Goal: Navigation & Orientation: Find specific page/section

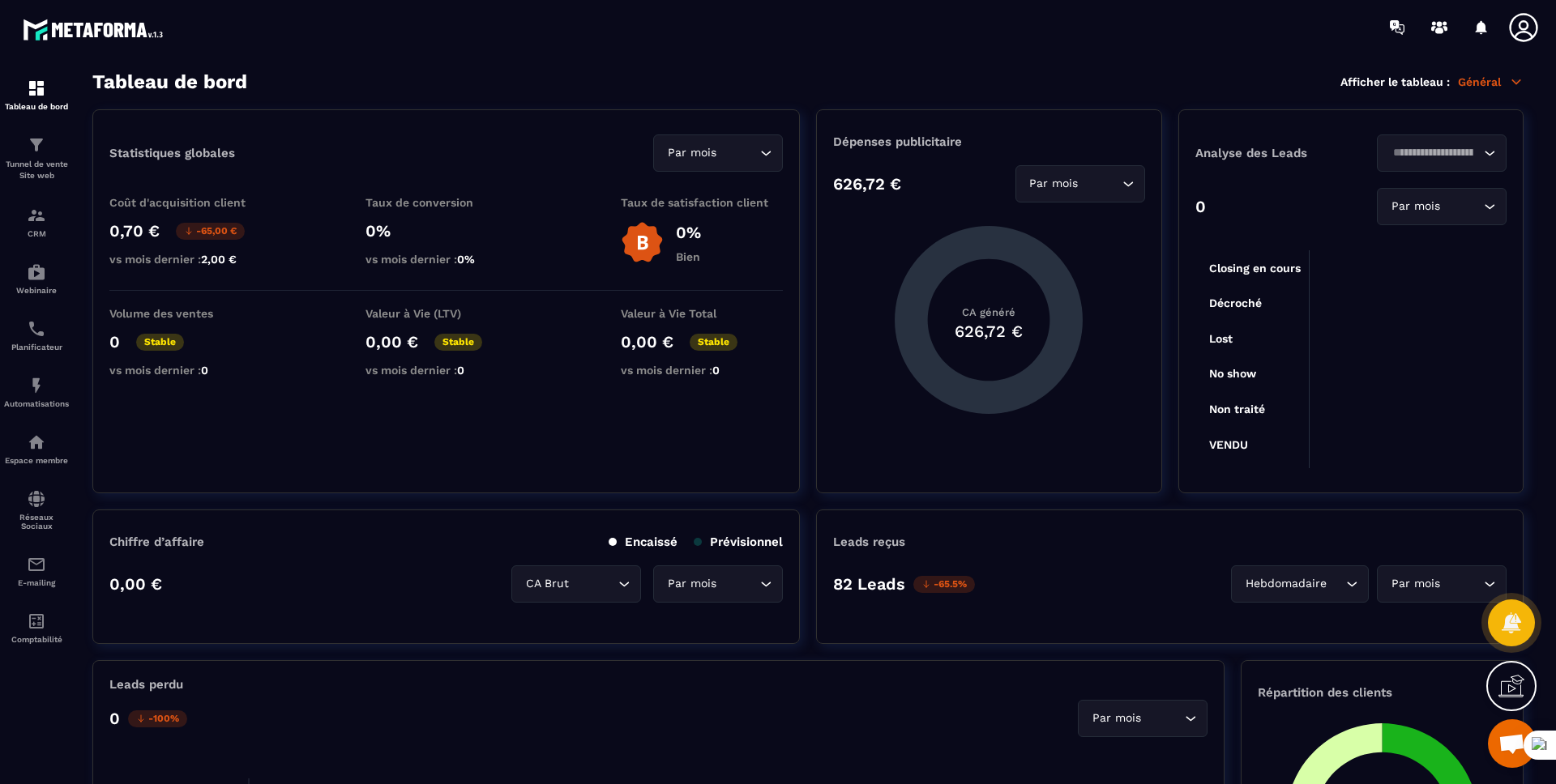
click at [1525, 28] on icon at bounding box center [1523, 27] width 28 height 28
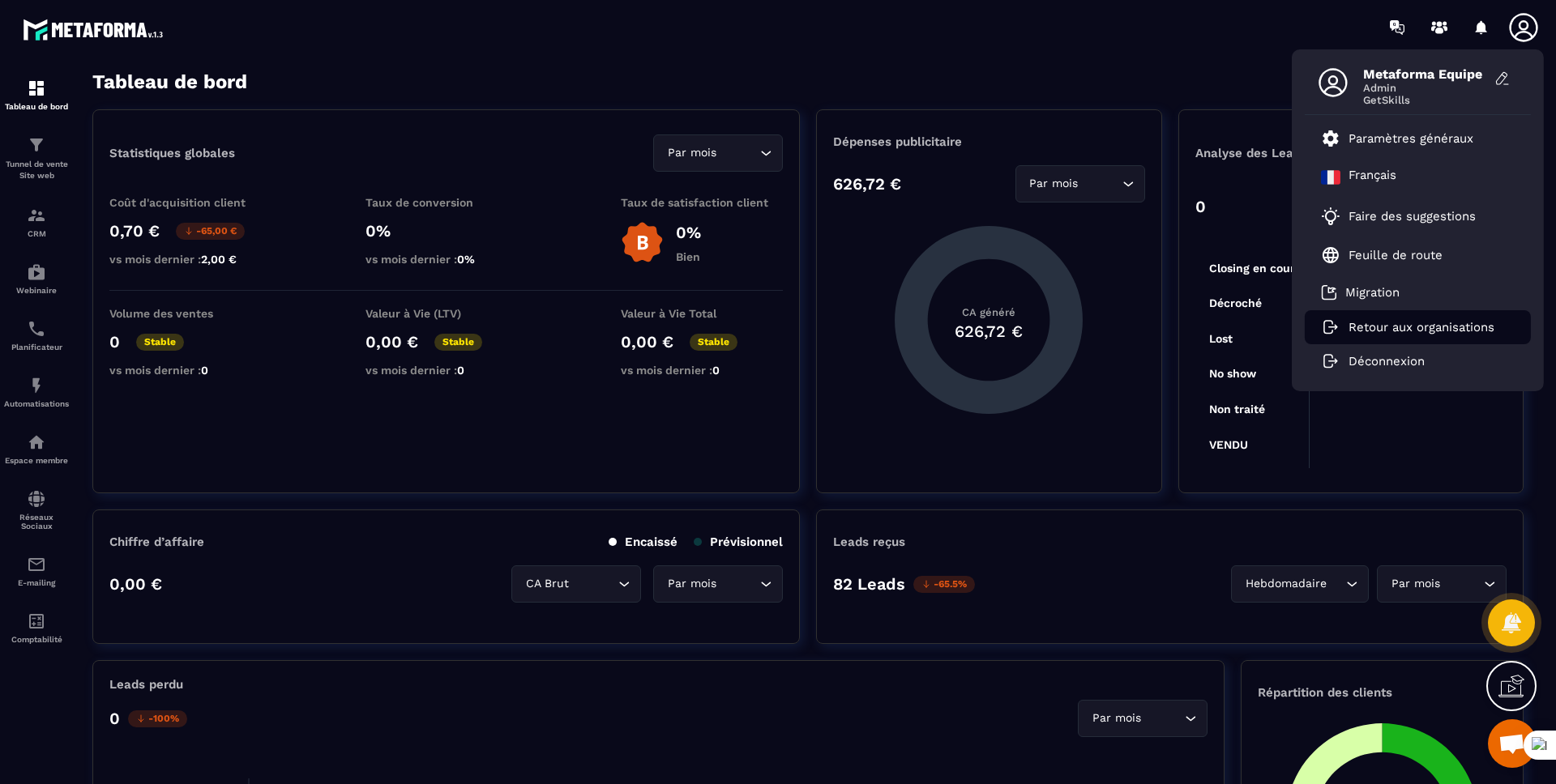
click at [1400, 335] on li "Retour aux organisations" at bounding box center [1418, 327] width 226 height 34
click at [1391, 326] on p "Retour aux organisations" at bounding box center [1421, 326] width 146 height 15
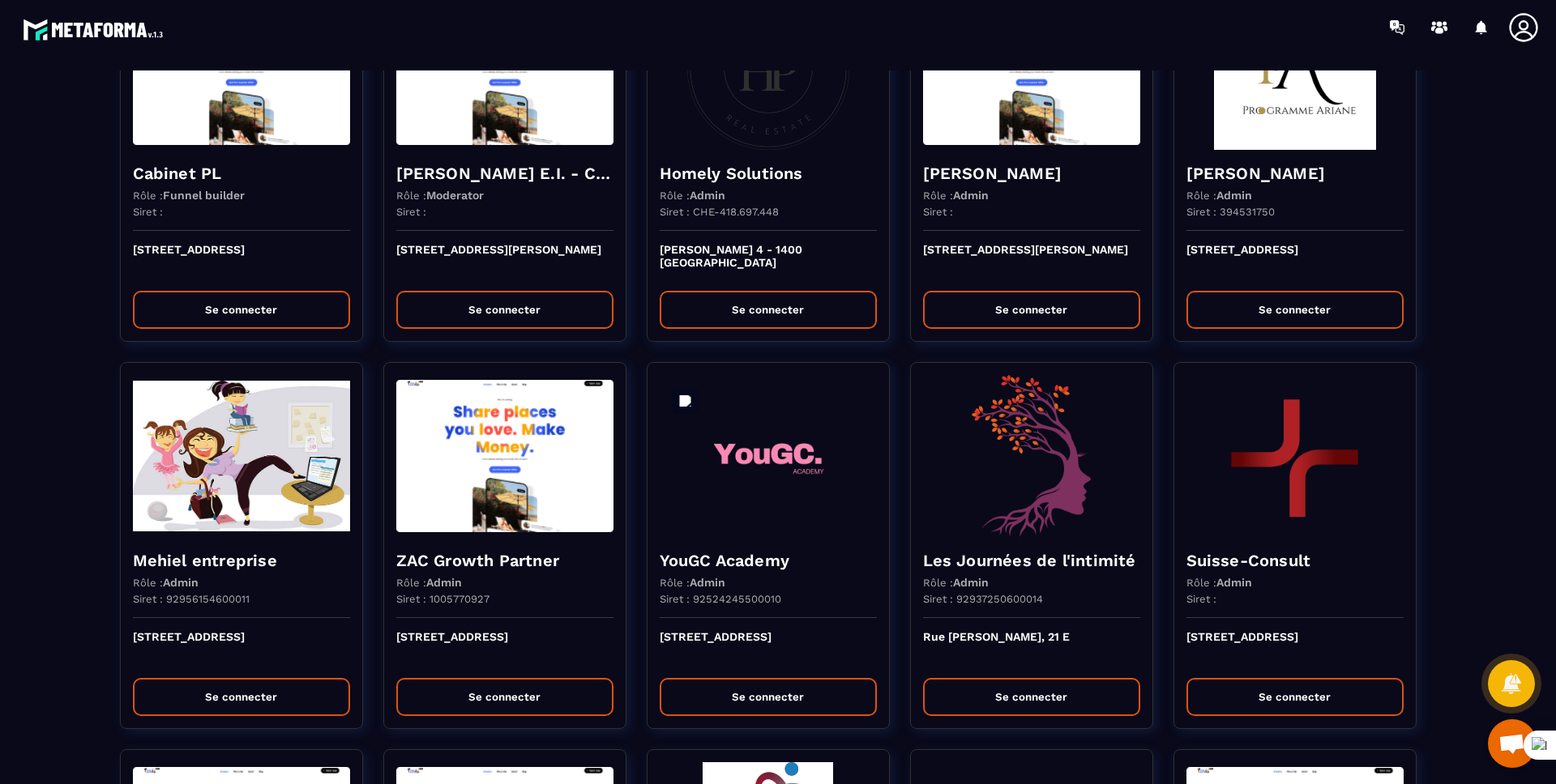
scroll to position [1284, 0]
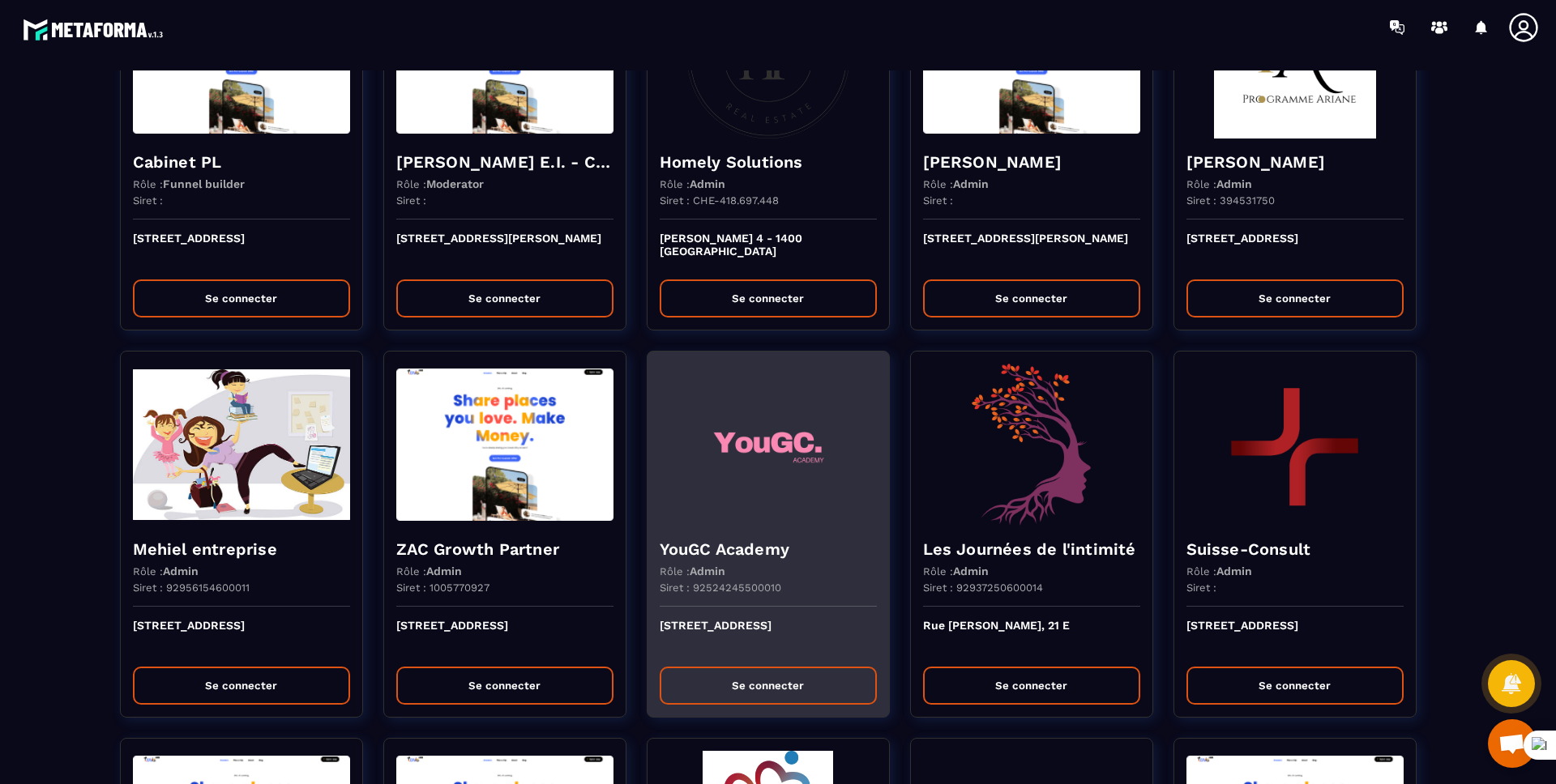
click at [769, 553] on h4 "YouGC Academy" at bounding box center [767, 549] width 217 height 22
